Goal: Information Seeking & Learning: Learn about a topic

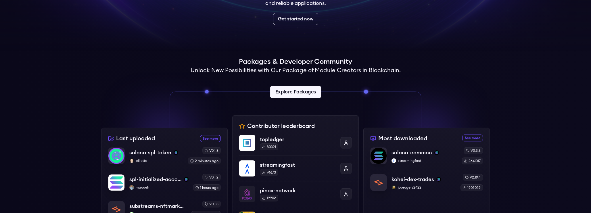
scroll to position [99, 0]
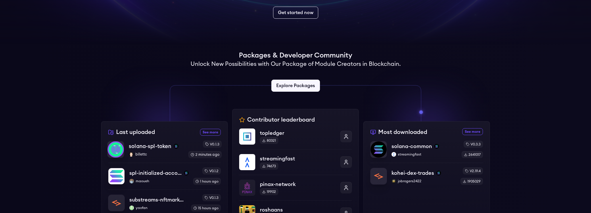
click at [147, 147] on p "solana-spl-token" at bounding box center [150, 146] width 43 height 8
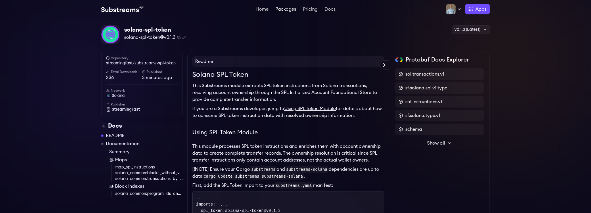
click at [121, 12] on img at bounding box center [122, 9] width 43 height 7
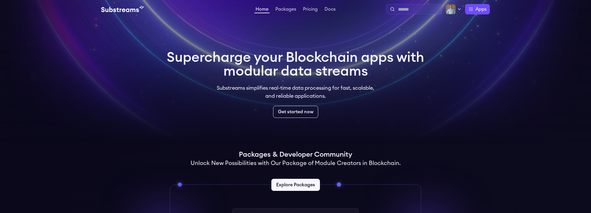
click at [423, 8] on input "text" at bounding box center [418, 9] width 41 height 7
type input "*****"
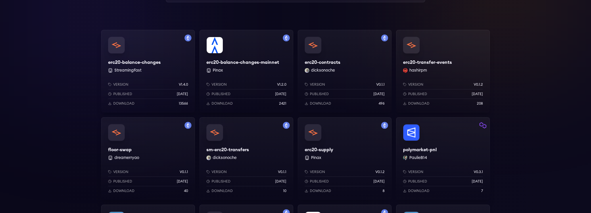
scroll to position [78, 0]
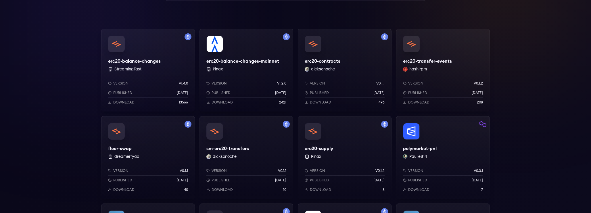
click at [436, 60] on div "erc20-transfer-events hashirpm Version v0.1.2 Published [DATE] Download 208" at bounding box center [443, 70] width 94 height 83
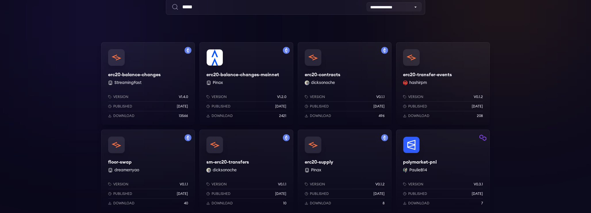
scroll to position [0, 0]
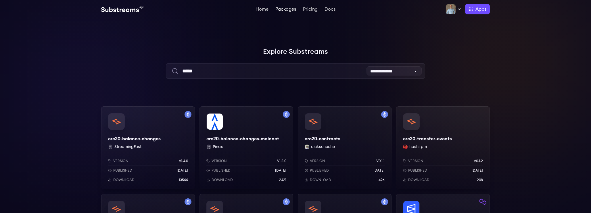
click at [115, 8] on img at bounding box center [122, 9] width 43 height 7
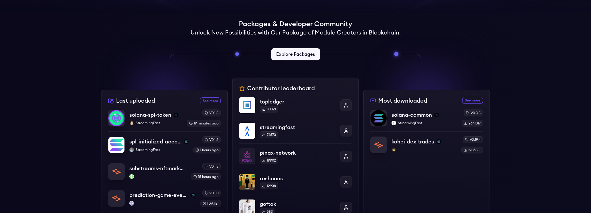
scroll to position [138, 0]
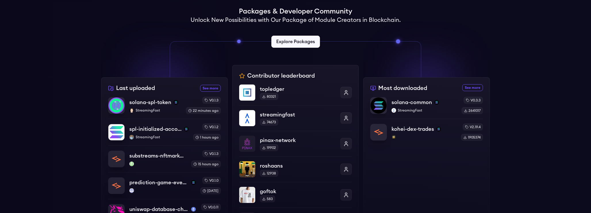
scroll to position [201, 0]
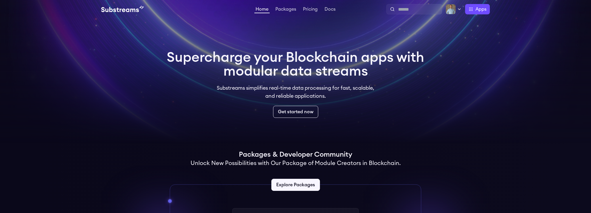
scroll to position [201, 0]
